Goal: Task Accomplishment & Management: Manage account settings

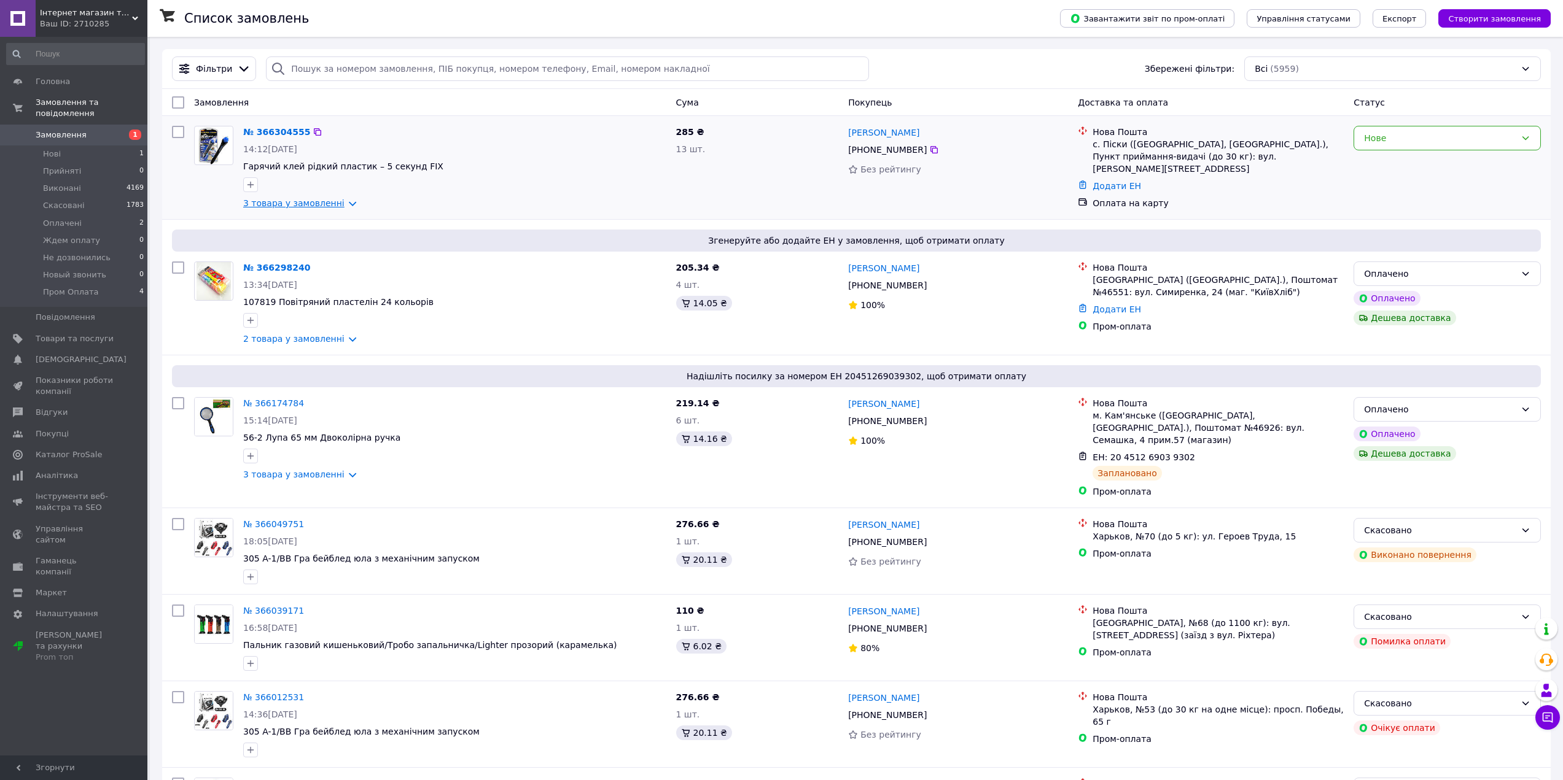
click at [341, 203] on link "3 товара у замовленні" at bounding box center [293, 203] width 101 height 10
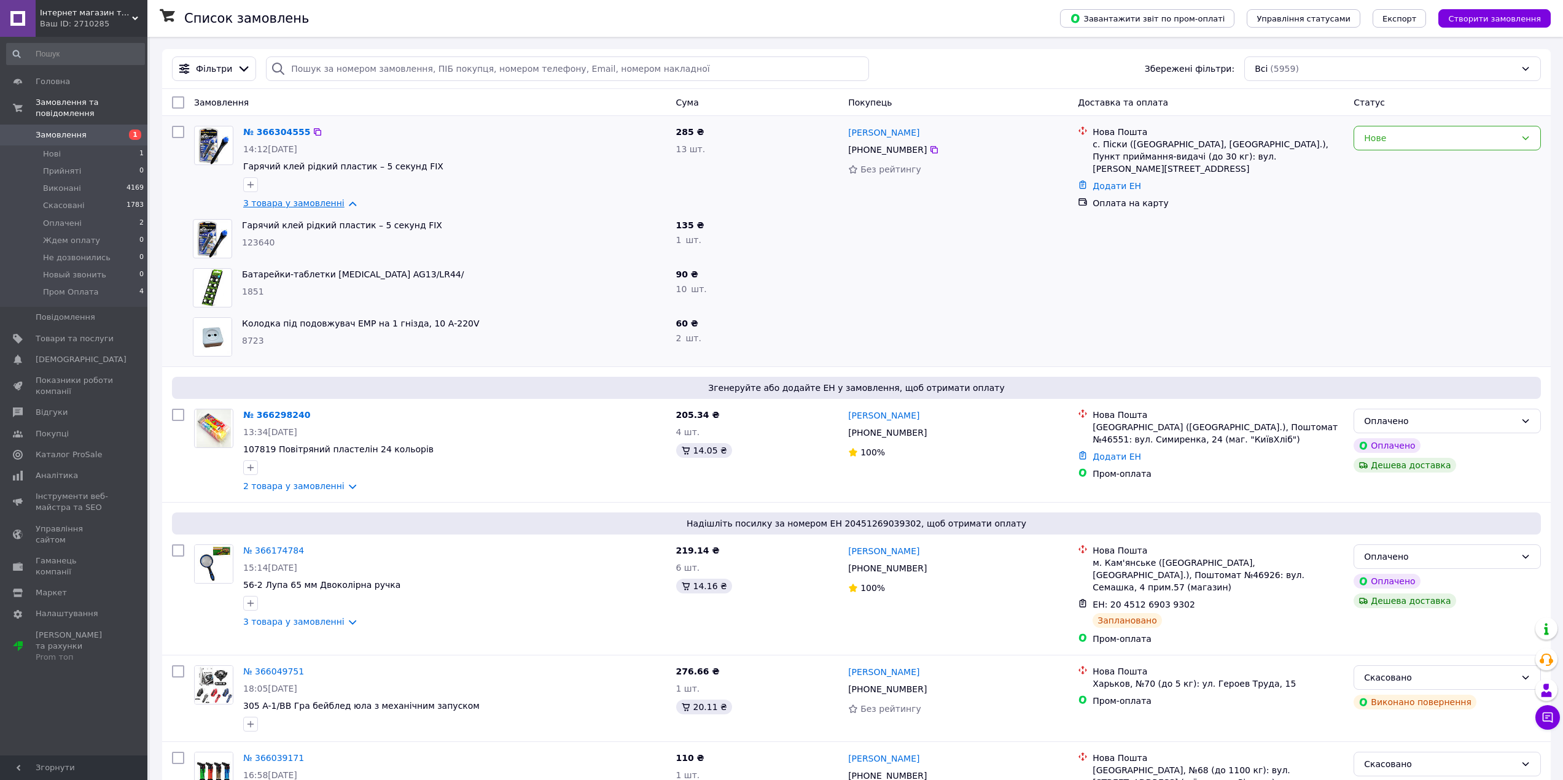
click at [341, 202] on link "3 товара у замовленні" at bounding box center [293, 203] width 101 height 10
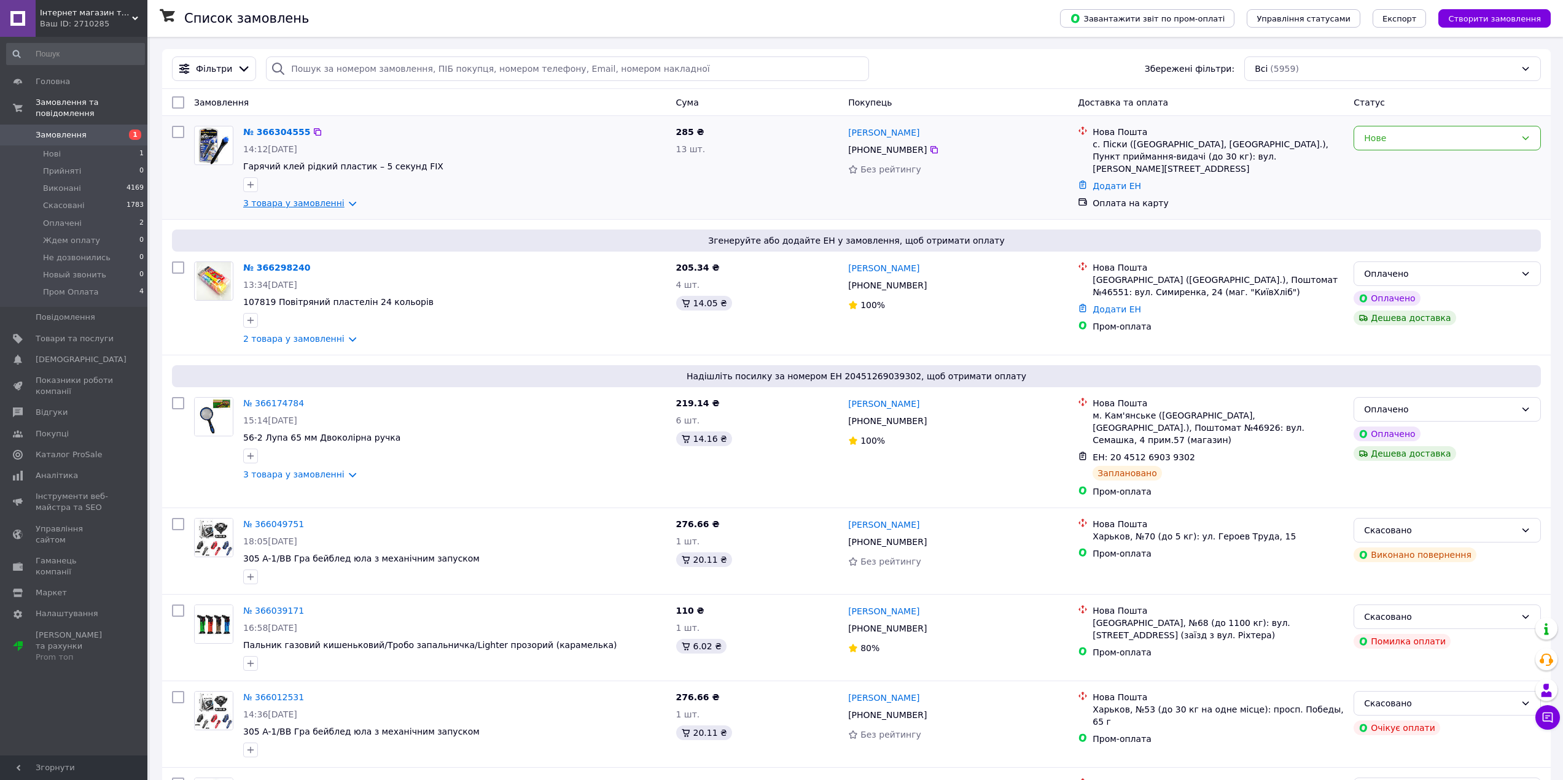
click at [341, 202] on link "3 товара у замовленні" at bounding box center [293, 203] width 101 height 10
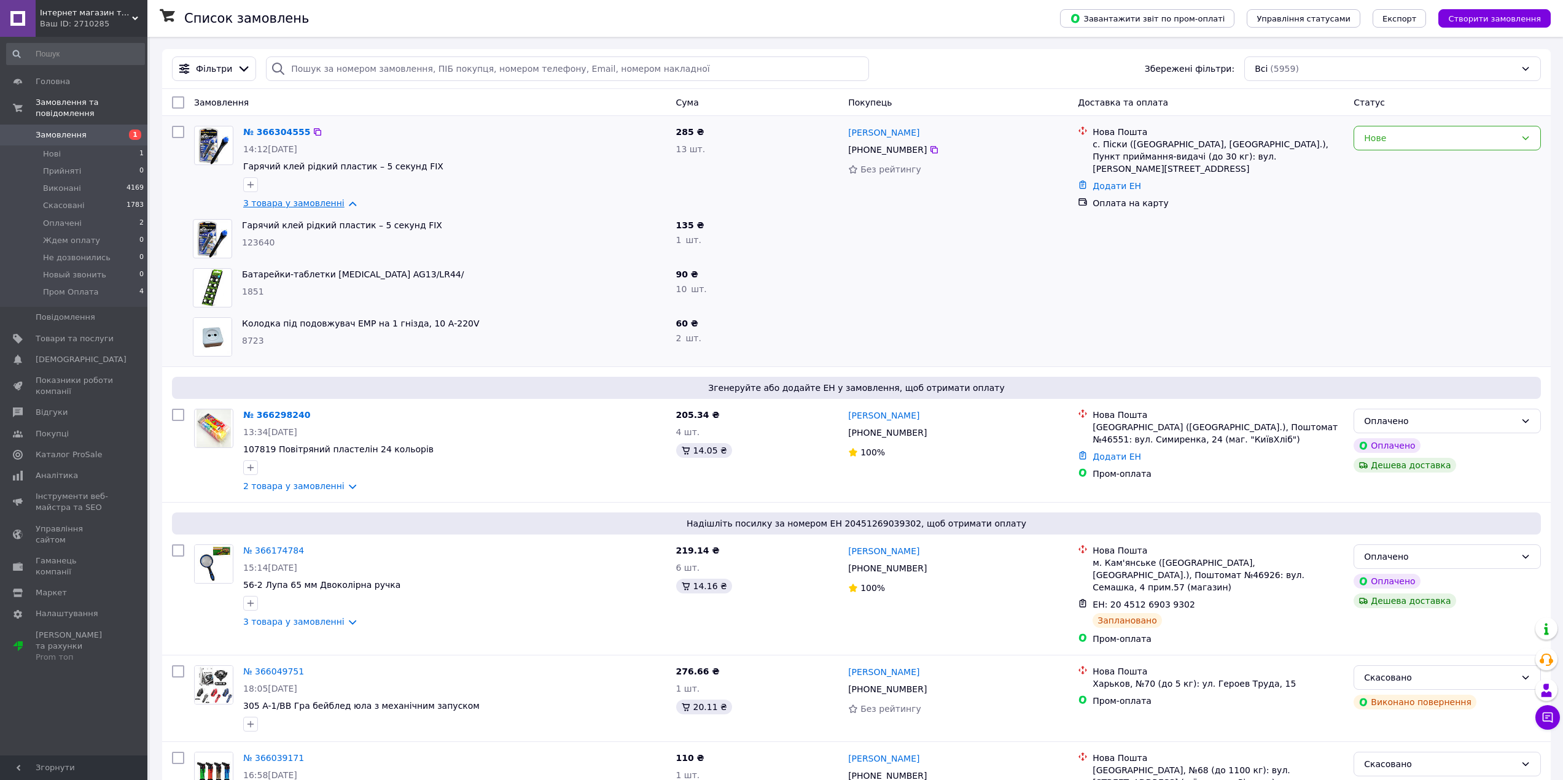
click at [341, 202] on link "3 товара у замовленні" at bounding box center [293, 203] width 101 height 10
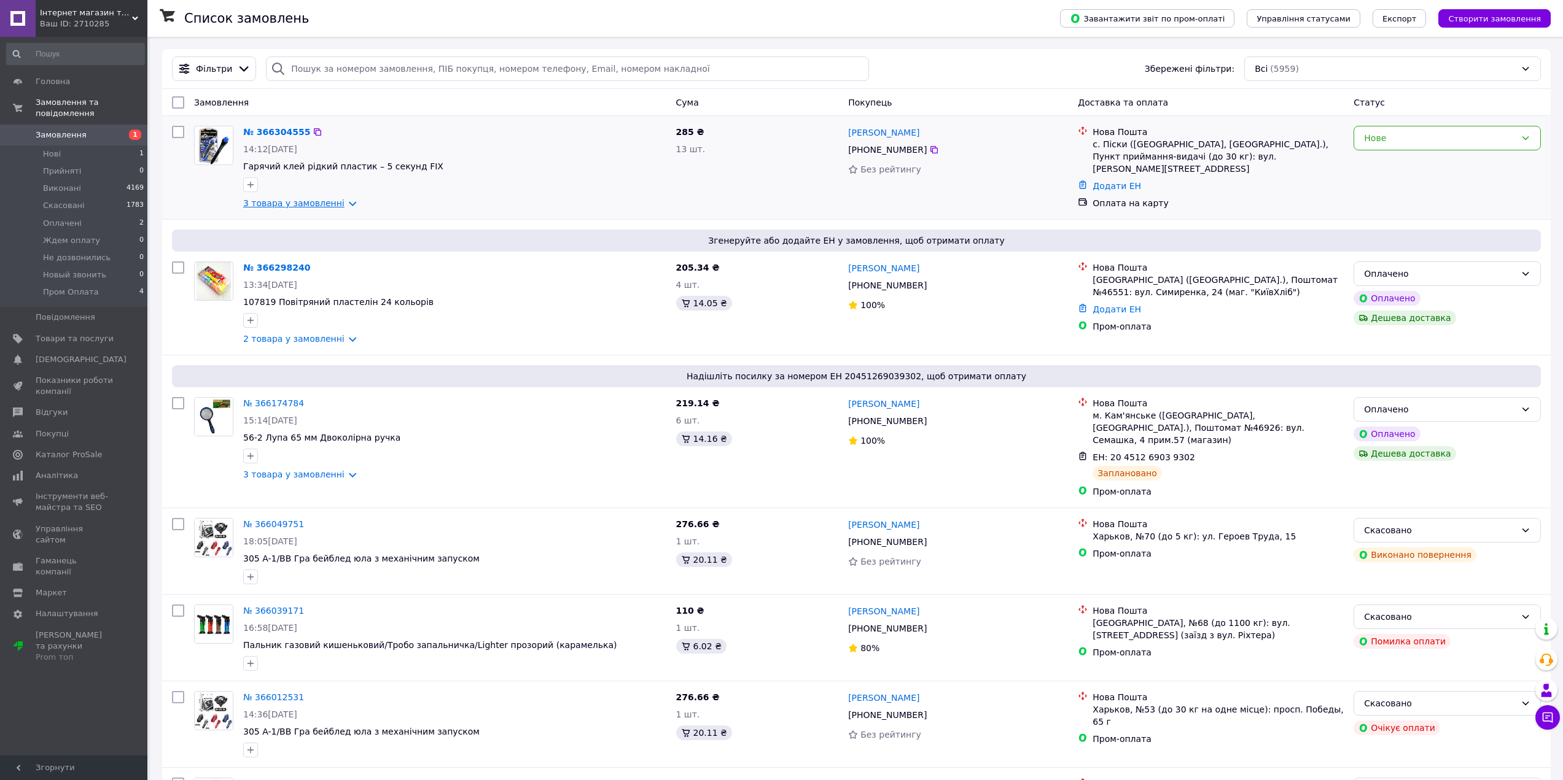
click at [341, 202] on link "3 товара у замовленні" at bounding box center [293, 203] width 101 height 10
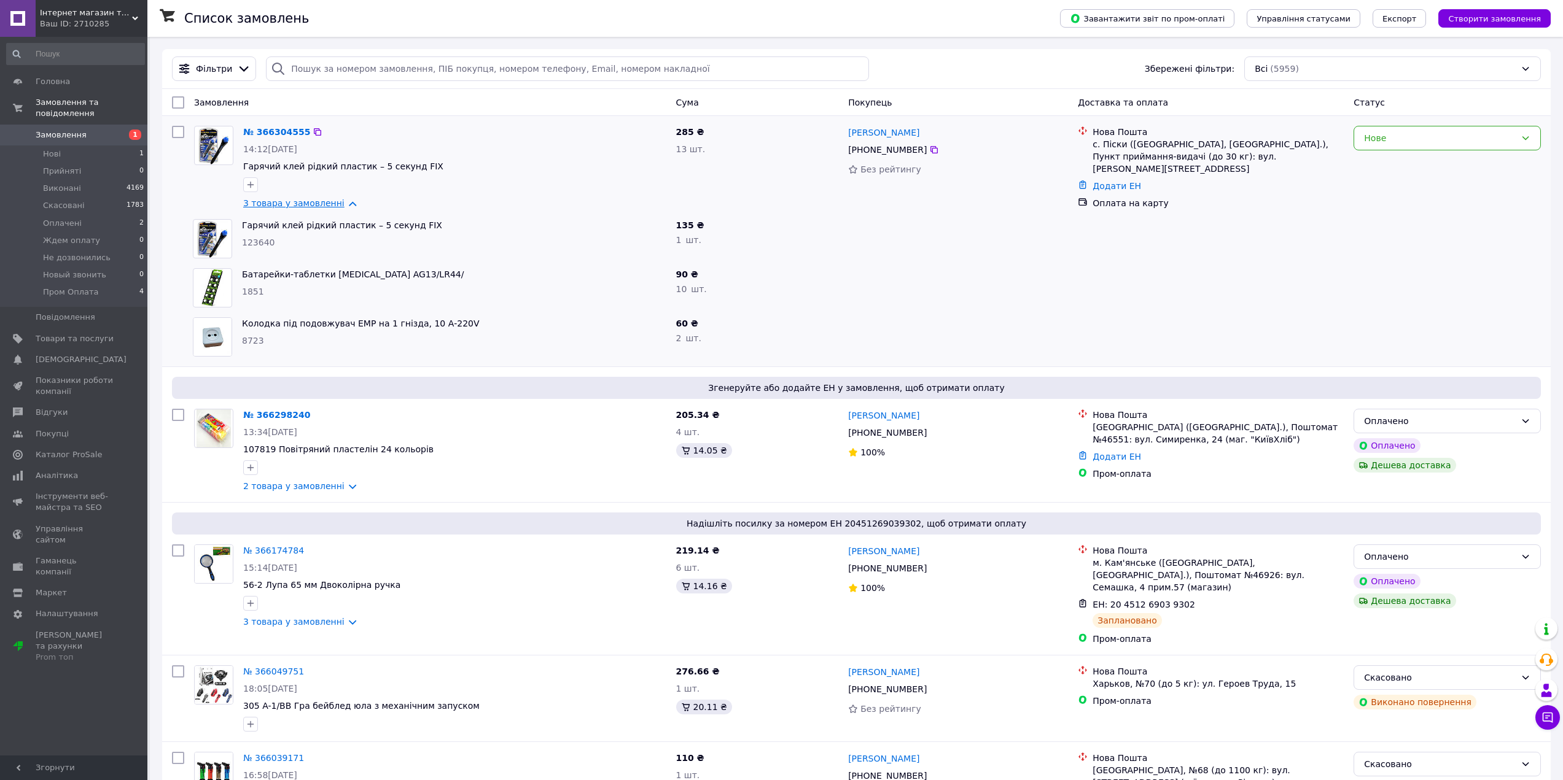
click at [341, 202] on link "3 товара у замовленні" at bounding box center [293, 203] width 101 height 10
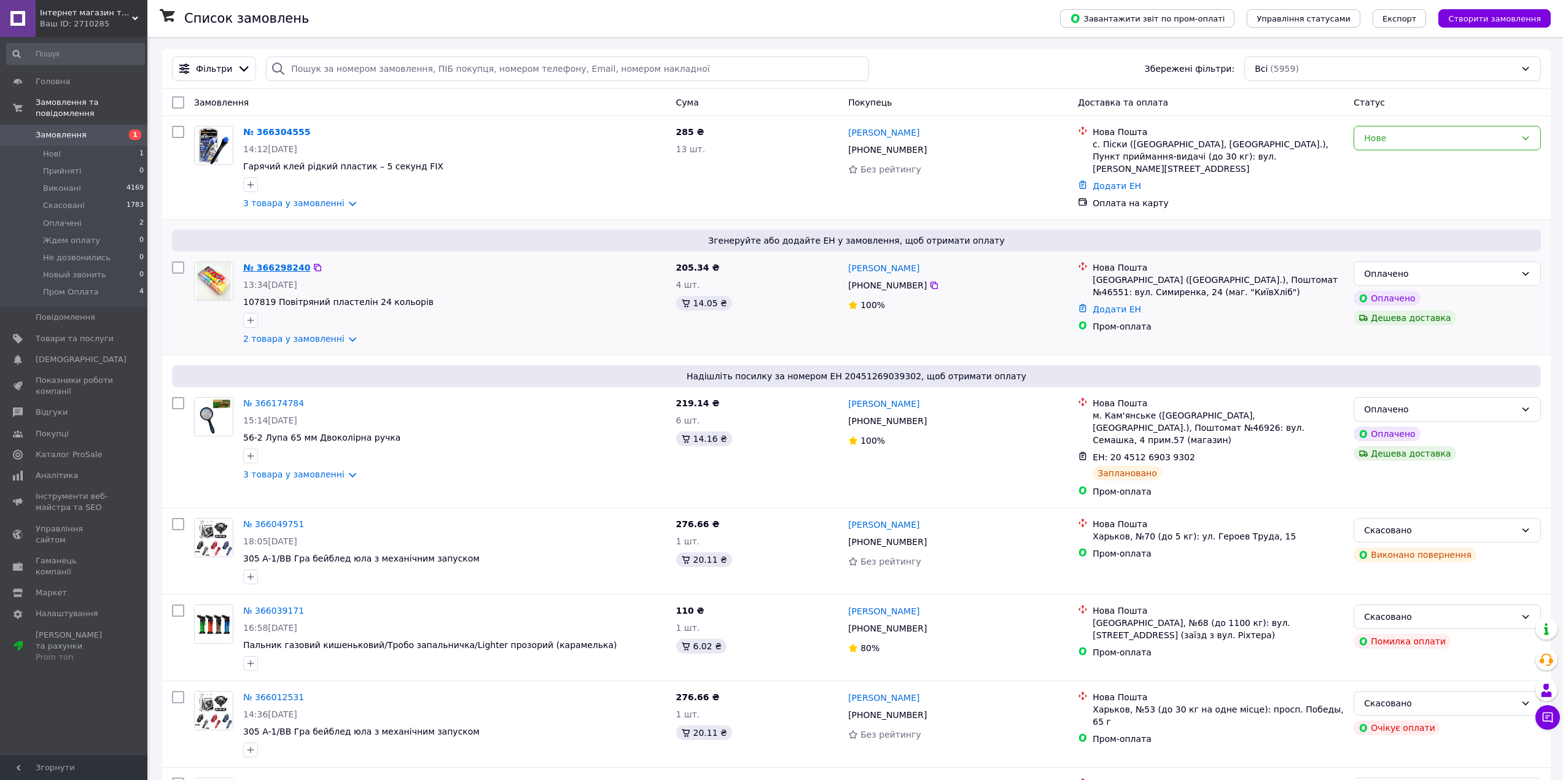
click at [287, 273] on link "№ 366298240" at bounding box center [276, 268] width 67 height 10
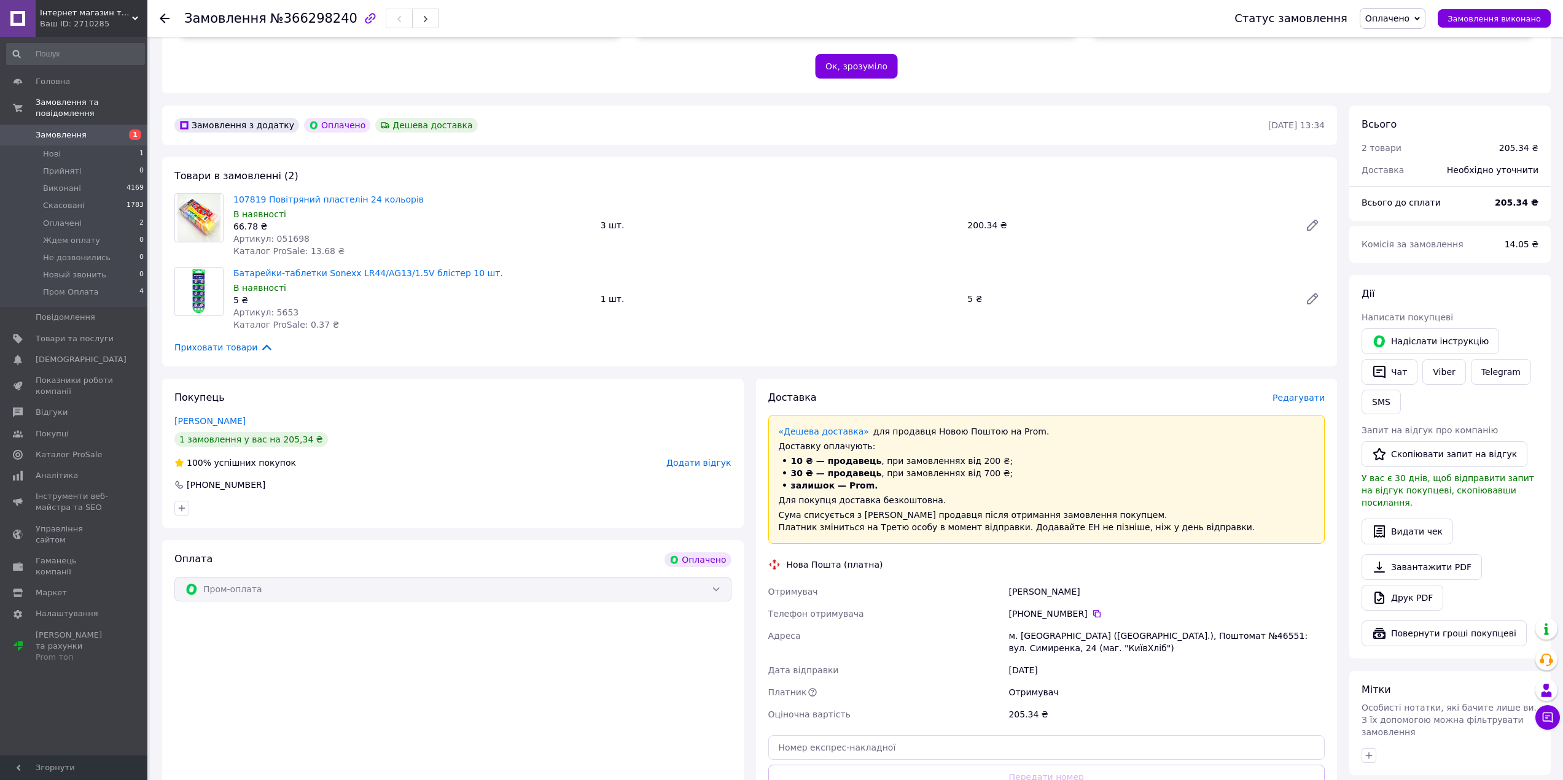
scroll to position [246, 0]
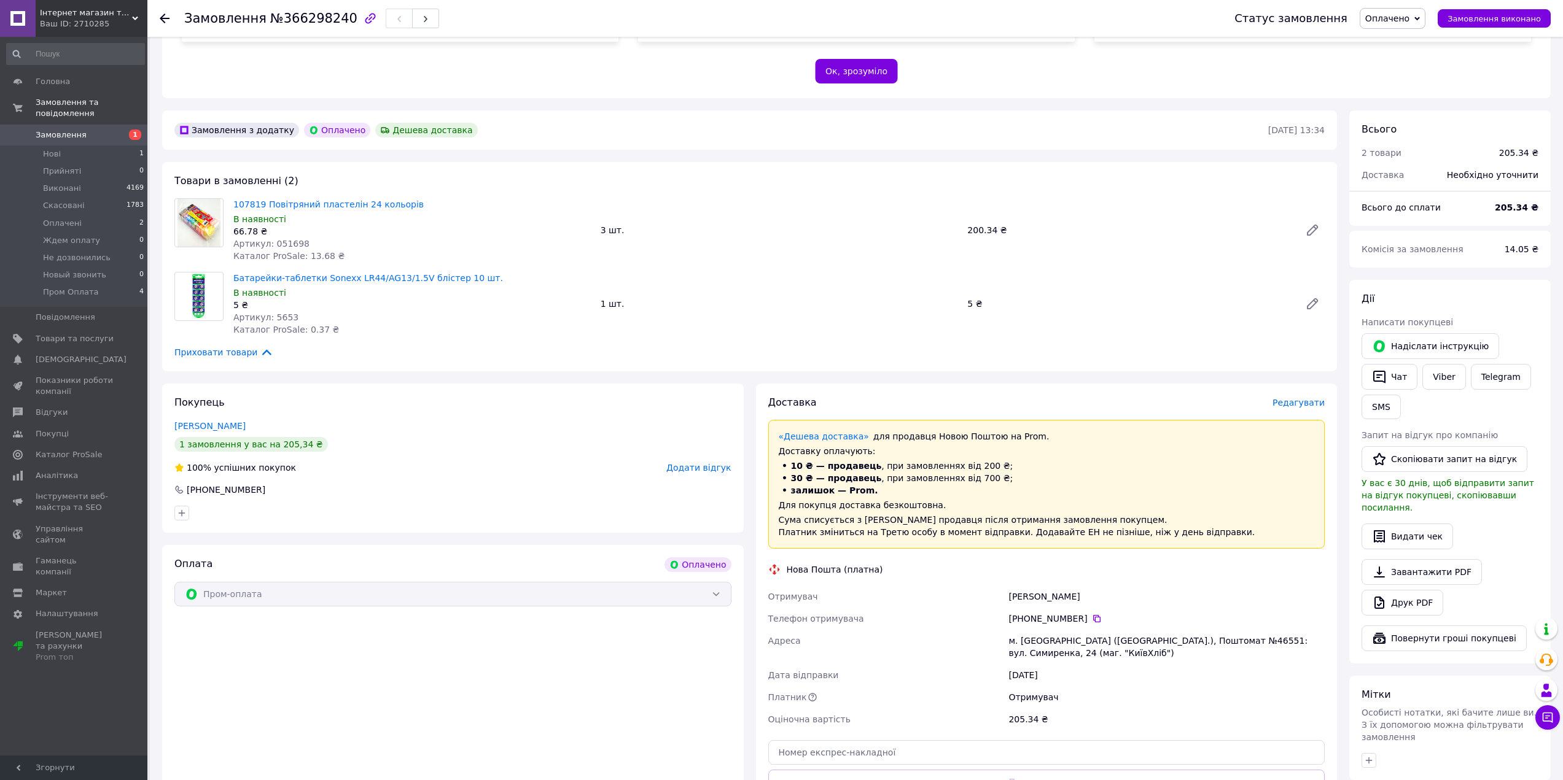
click at [1409, 21] on span "Оплачено" at bounding box center [1387, 19] width 44 height 10
click at [1400, 82] on li "Скасовано" at bounding box center [1400, 80] width 80 height 18
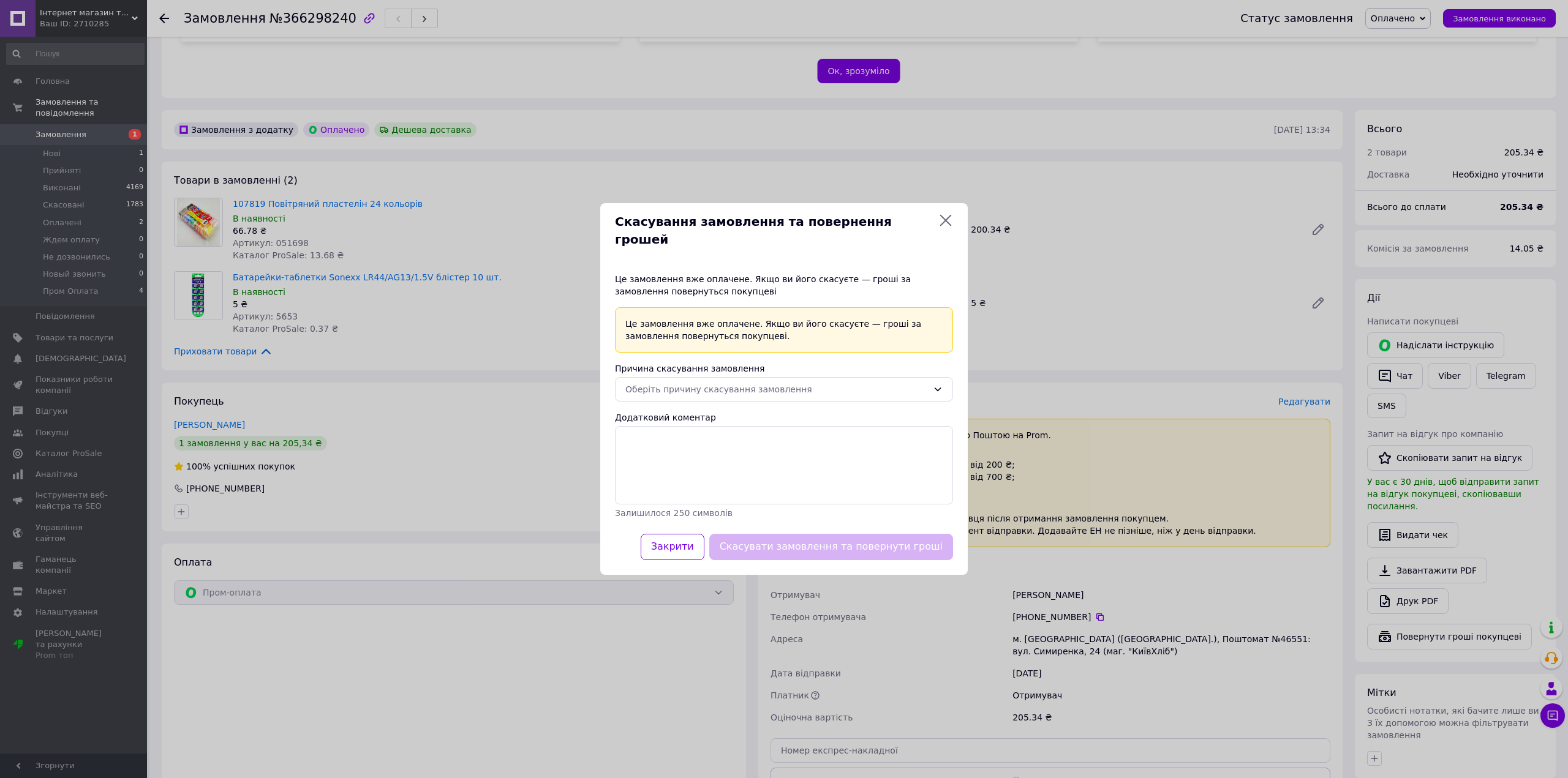
click at [876, 393] on div "Це замовлення вже оплачене. Якщо ви його скасуєте — гроші за замовлення поверну…" at bounding box center [784, 396] width 367 height 275
click at [875, 383] on div "Оберіть причину скасування замовлення" at bounding box center [776, 390] width 302 height 14
click at [713, 429] on li "Немає різновиду товару" at bounding box center [784, 429] width 337 height 22
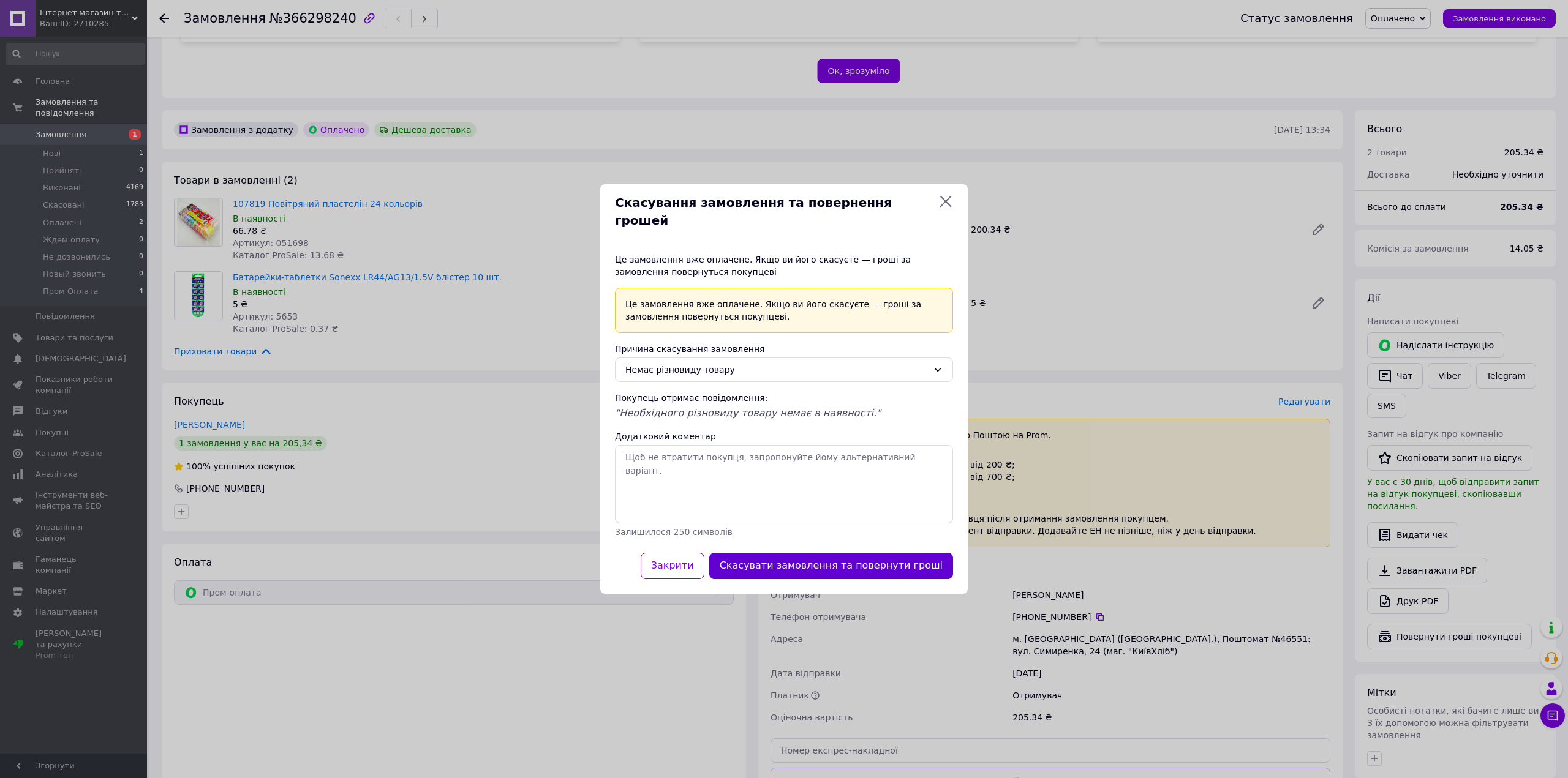
click at [849, 568] on button "Скасувати замовлення та повернути гроші" at bounding box center [831, 566] width 243 height 26
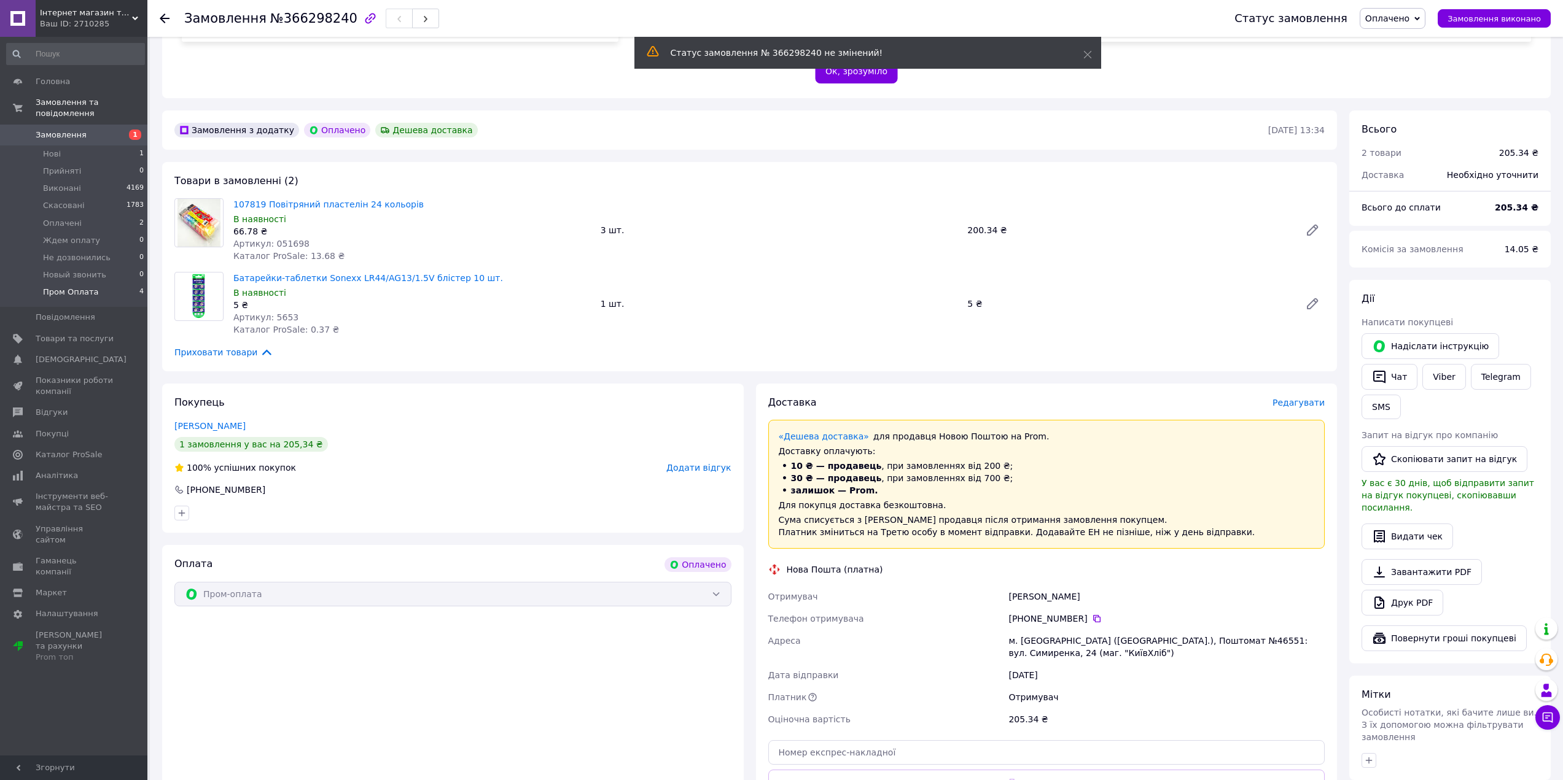
click at [72, 287] on span "Пром Оплата" at bounding box center [70, 292] width 55 height 11
